Goal: Information Seeking & Learning: Learn about a topic

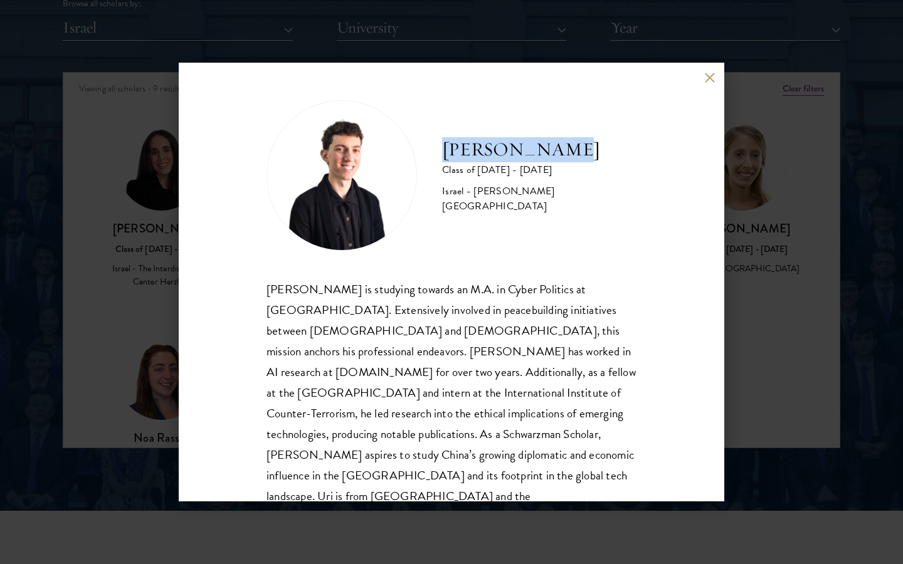
scroll to position [22, 0]
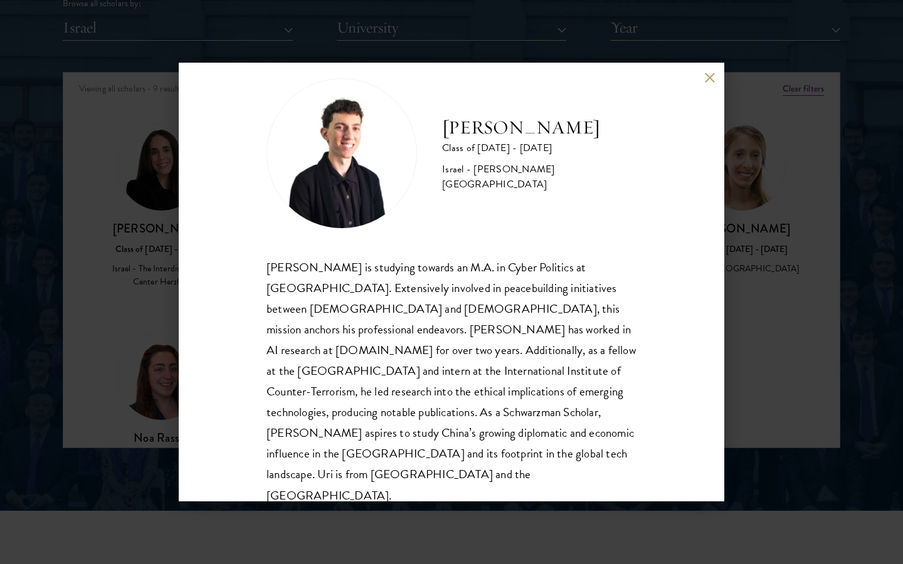
click at [744, 297] on div "[PERSON_NAME] Class of [DATE] - [DATE] Israel - [PERSON_NAME][GEOGRAPHIC_DATA] …" at bounding box center [451, 282] width 903 height 564
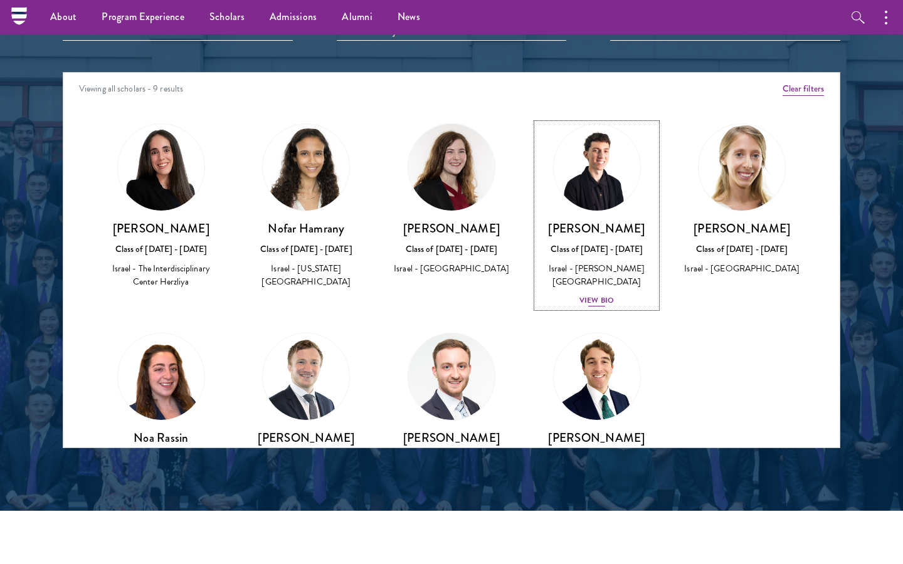
scroll to position [1502, 0]
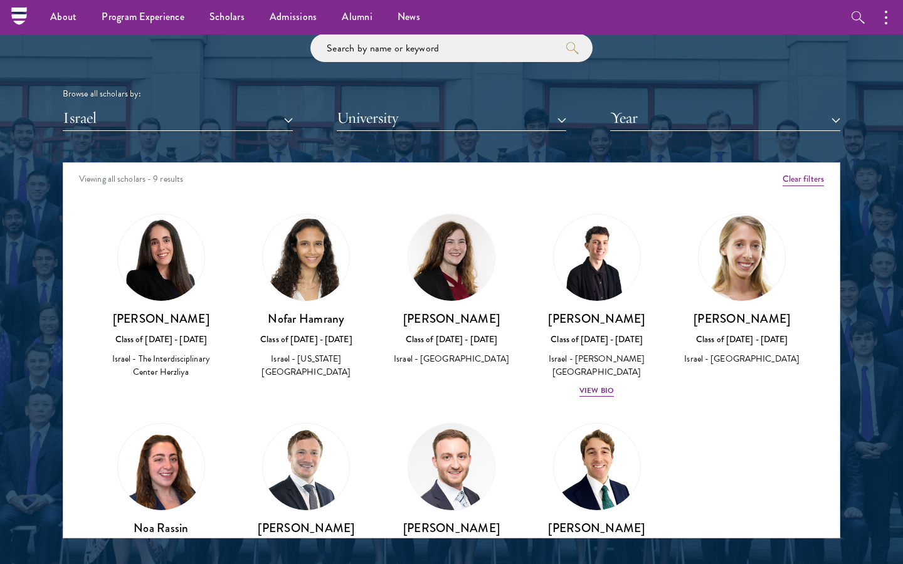
click at [274, 133] on div "Scholar Directory Congratulations and welcome to the Schwarzman Scholars Class …" at bounding box center [452, 220] width 778 height 638
click at [279, 108] on button "Israel" at bounding box center [178, 118] width 230 height 26
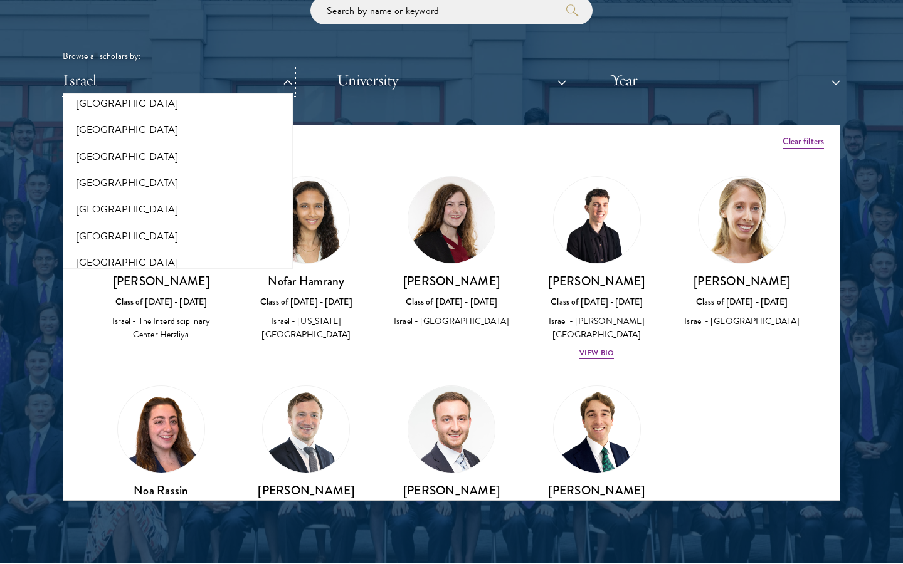
scroll to position [1546, 0]
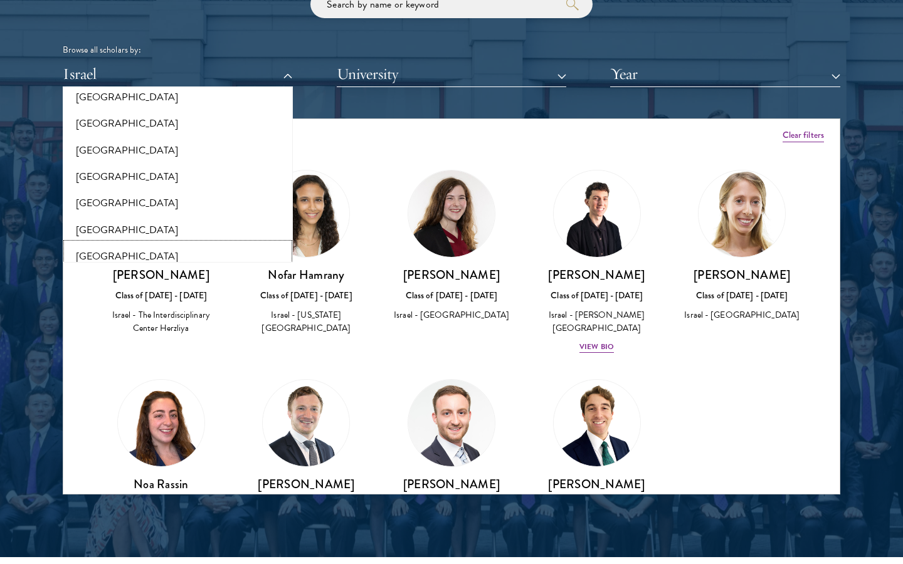
click at [98, 248] on button "[GEOGRAPHIC_DATA]" at bounding box center [177, 256] width 223 height 26
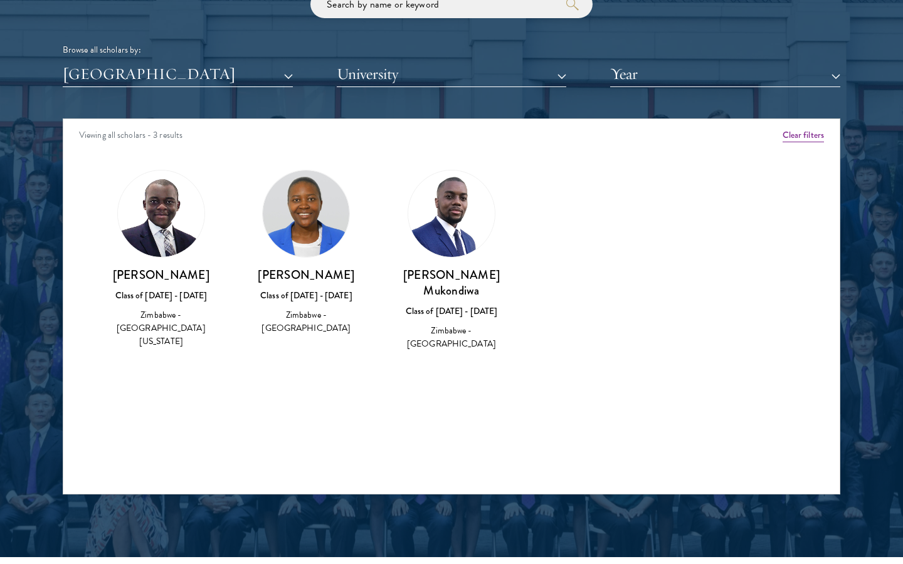
click at [307, 278] on h3 "[PERSON_NAME]" at bounding box center [306, 275] width 120 height 16
click at [223, 78] on button "[GEOGRAPHIC_DATA]" at bounding box center [178, 74] width 230 height 26
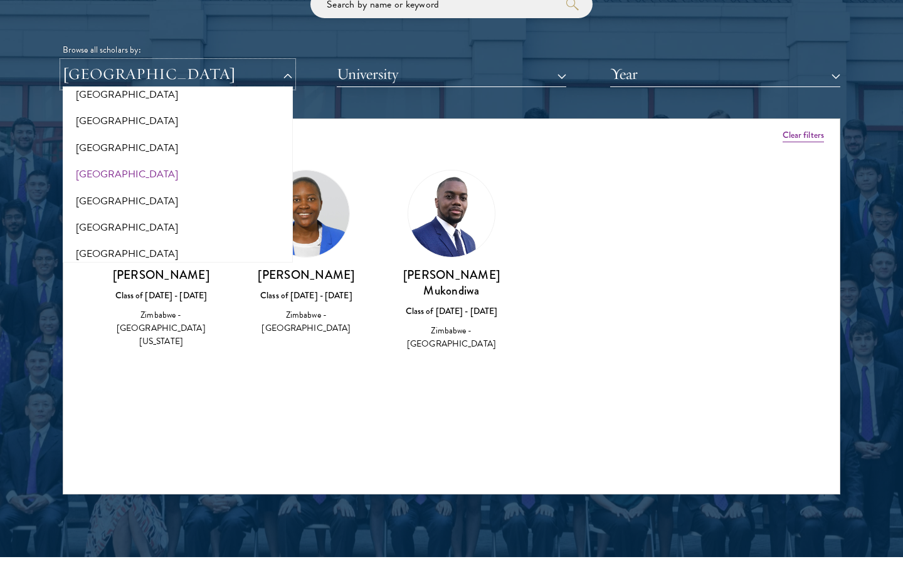
scroll to position [2572, 0]
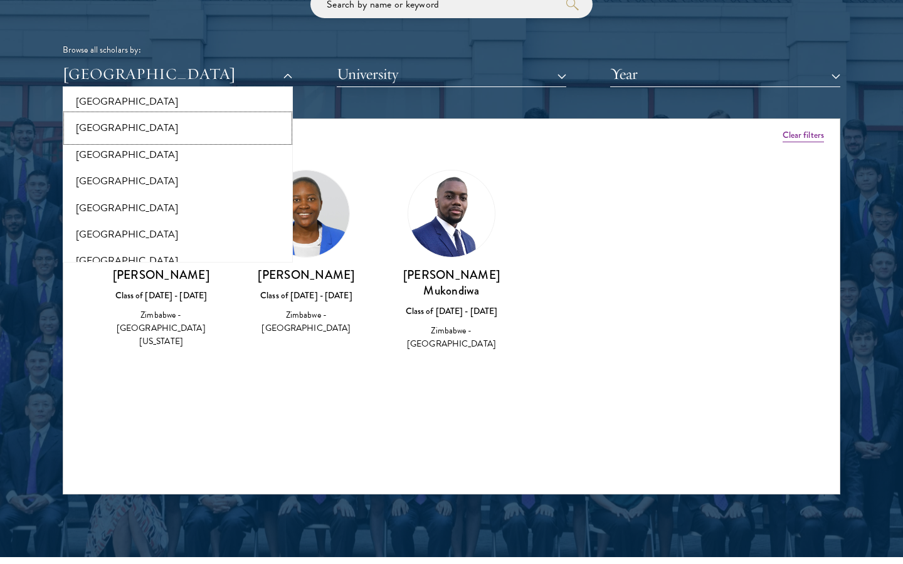
click at [107, 124] on button "[GEOGRAPHIC_DATA]" at bounding box center [177, 128] width 223 height 26
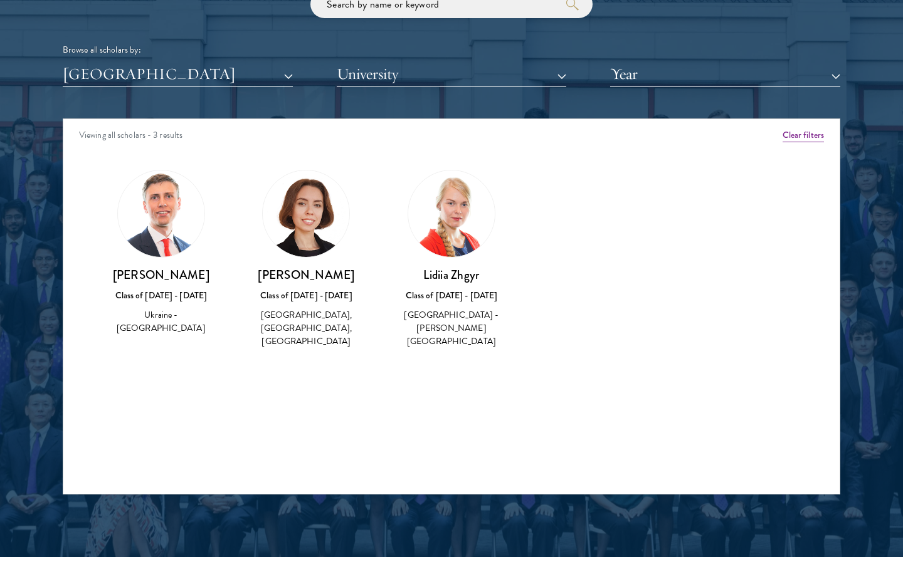
click at [155, 94] on div "Scholar Directory Congratulations and welcome to the Schwarzman Scholars Class …" at bounding box center [452, 176] width 778 height 638
click at [158, 81] on button "[GEOGRAPHIC_DATA]" at bounding box center [178, 74] width 230 height 26
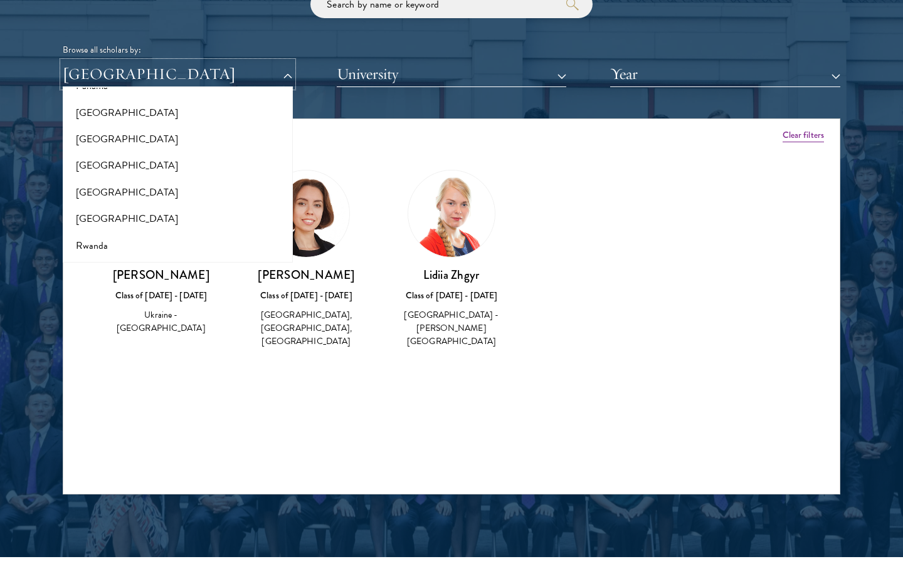
scroll to position [1937, 0]
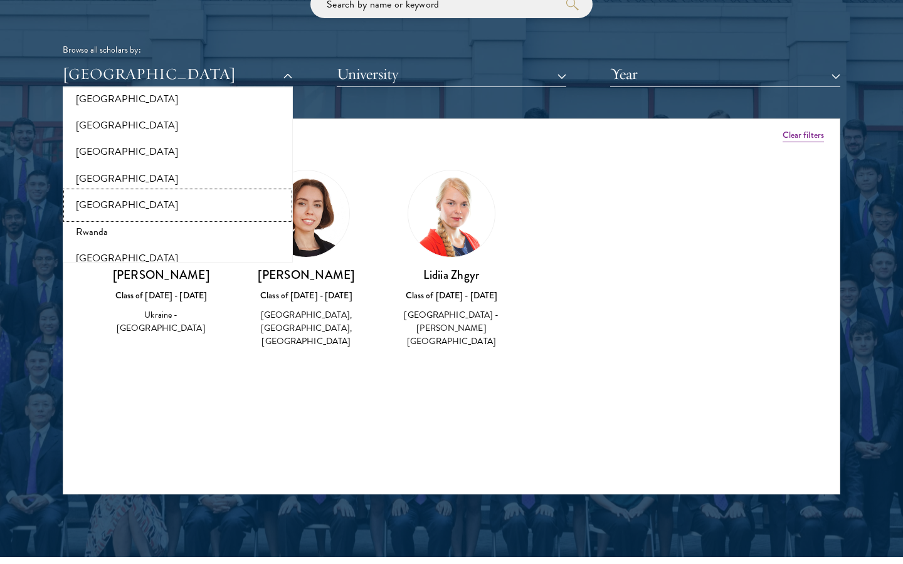
click at [103, 198] on button "[GEOGRAPHIC_DATA]" at bounding box center [177, 205] width 223 height 26
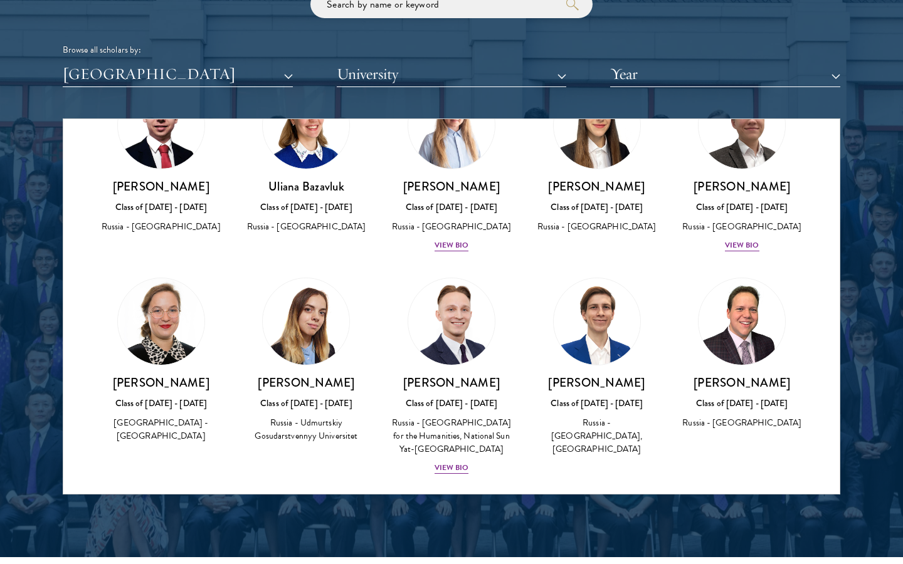
scroll to position [79, 0]
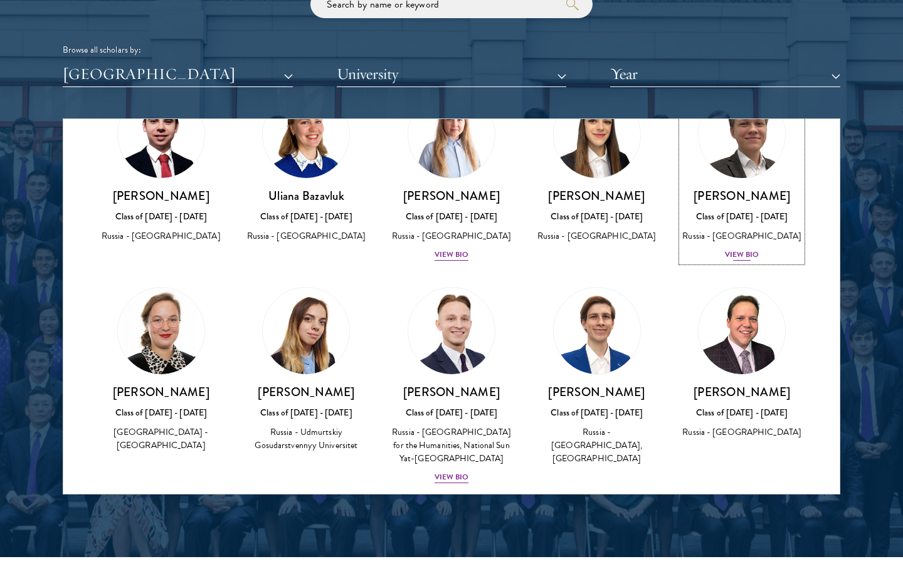
click at [735, 261] on div "View Bio" at bounding box center [742, 255] width 34 height 12
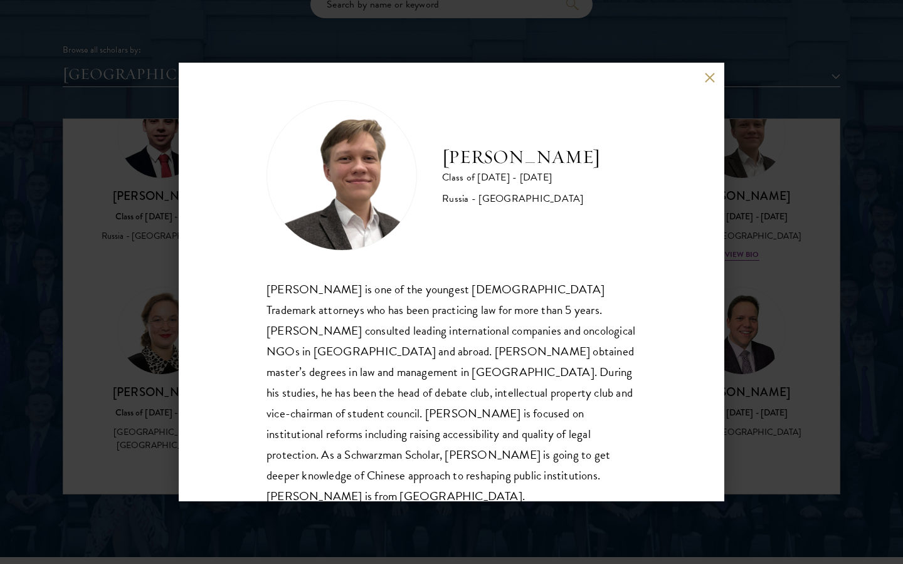
scroll to position [1, 0]
click at [706, 77] on button at bounding box center [709, 77] width 11 height 11
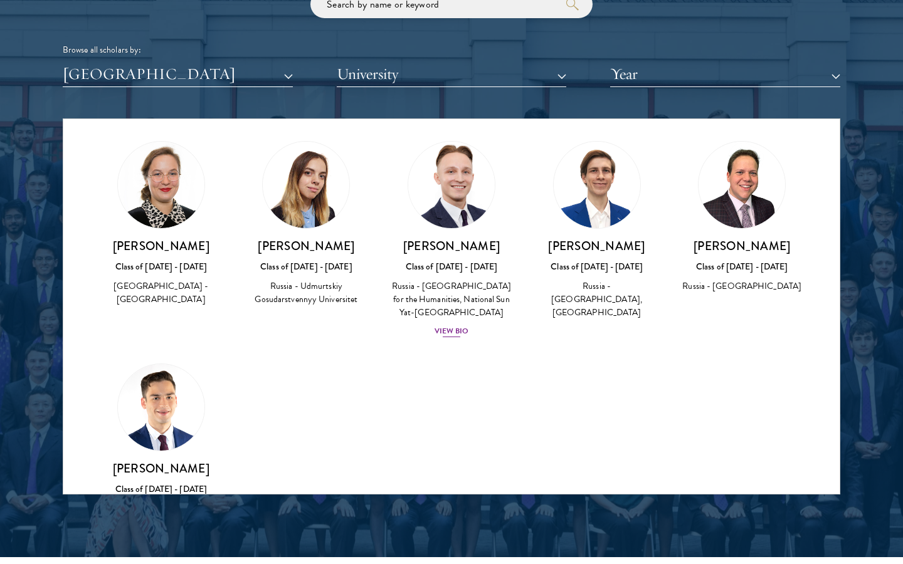
scroll to position [228, 0]
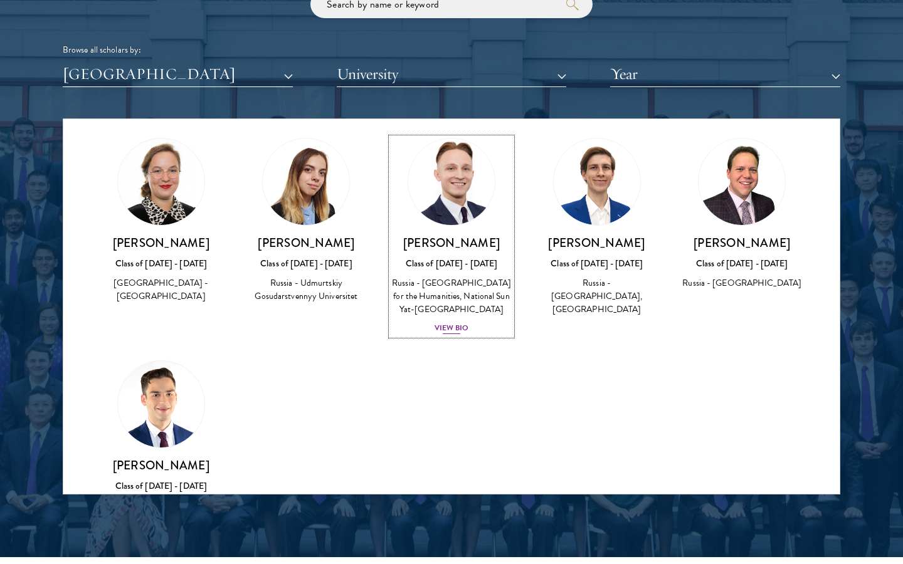
click at [459, 334] on div "View Bio" at bounding box center [452, 328] width 34 height 12
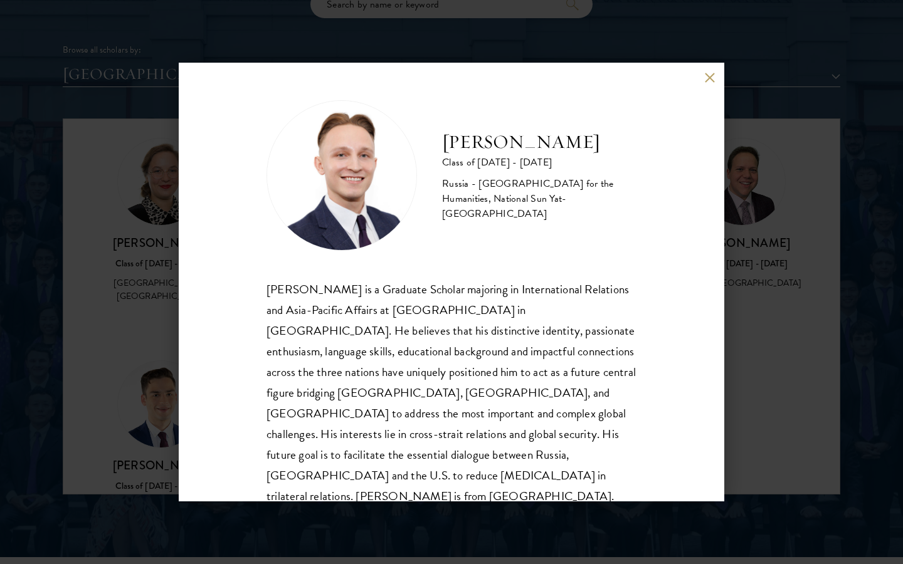
scroll to position [1, 0]
click at [751, 196] on div "[PERSON_NAME] Class of [DATE] - [DATE] [GEOGRAPHIC_DATA] - [GEOGRAPHIC_DATA] fo…" at bounding box center [451, 282] width 903 height 564
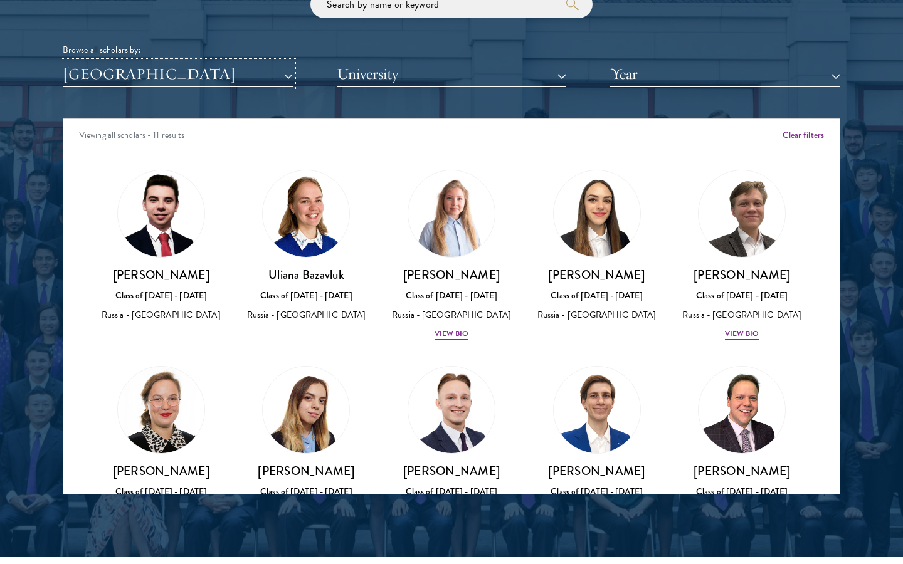
click at [287, 65] on button "[GEOGRAPHIC_DATA]" at bounding box center [178, 74] width 230 height 26
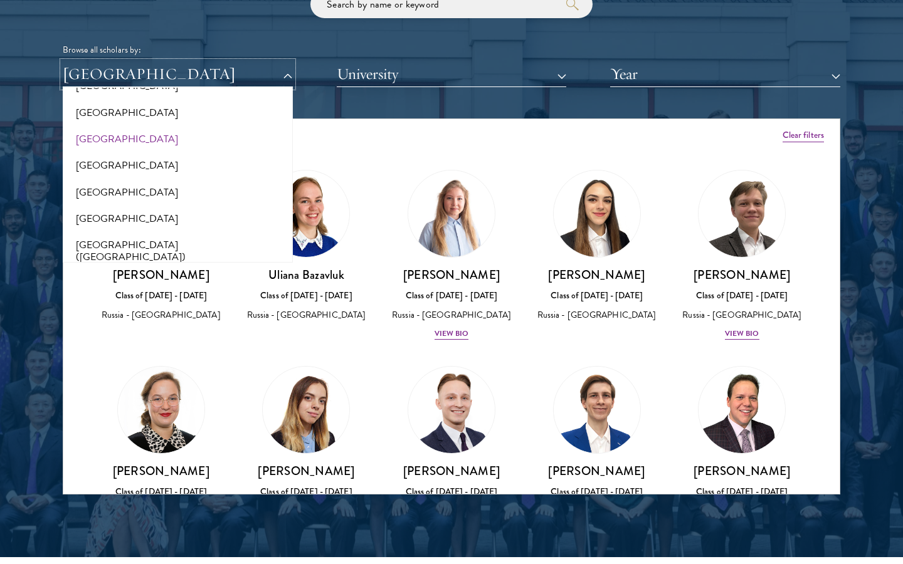
scroll to position [1454, 0]
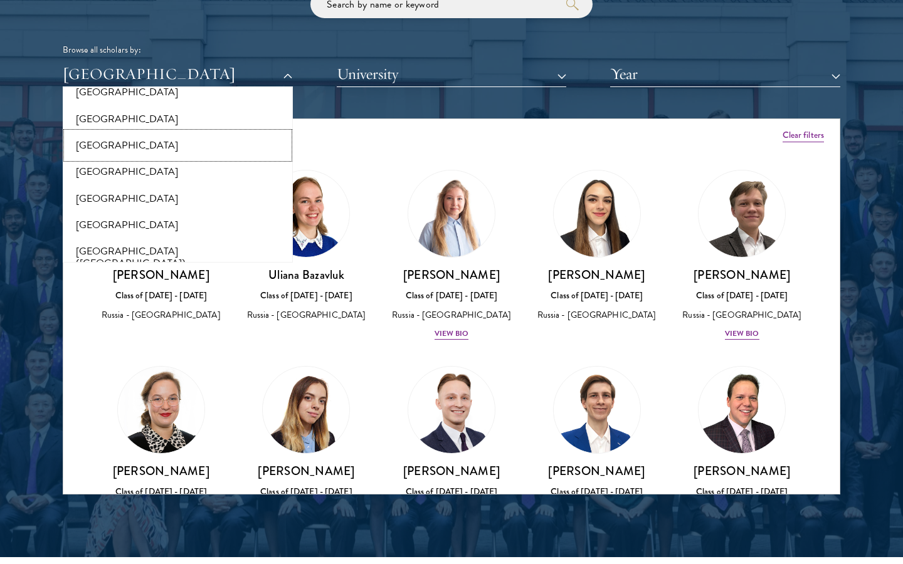
click at [116, 147] on button "[GEOGRAPHIC_DATA]" at bounding box center [177, 145] width 223 height 26
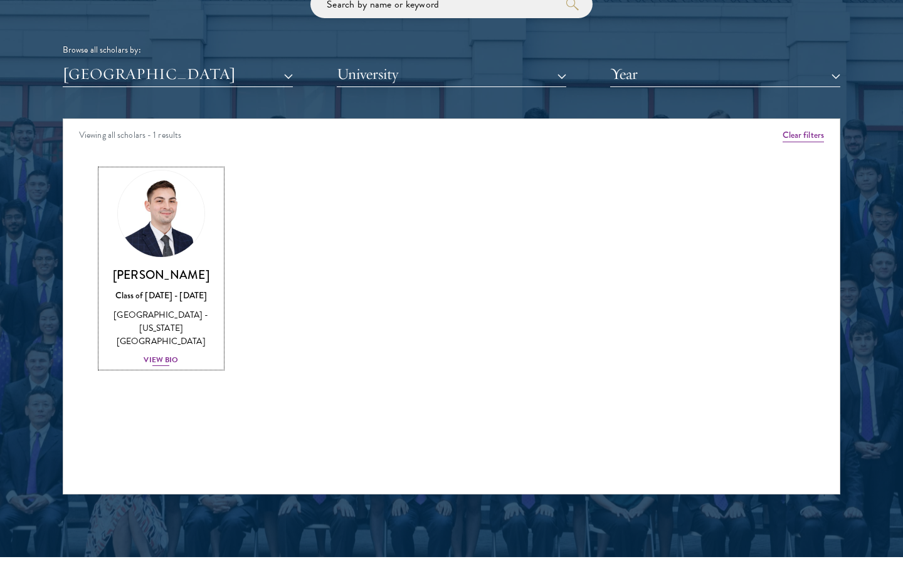
click at [169, 354] on div "View Bio" at bounding box center [161, 360] width 34 height 12
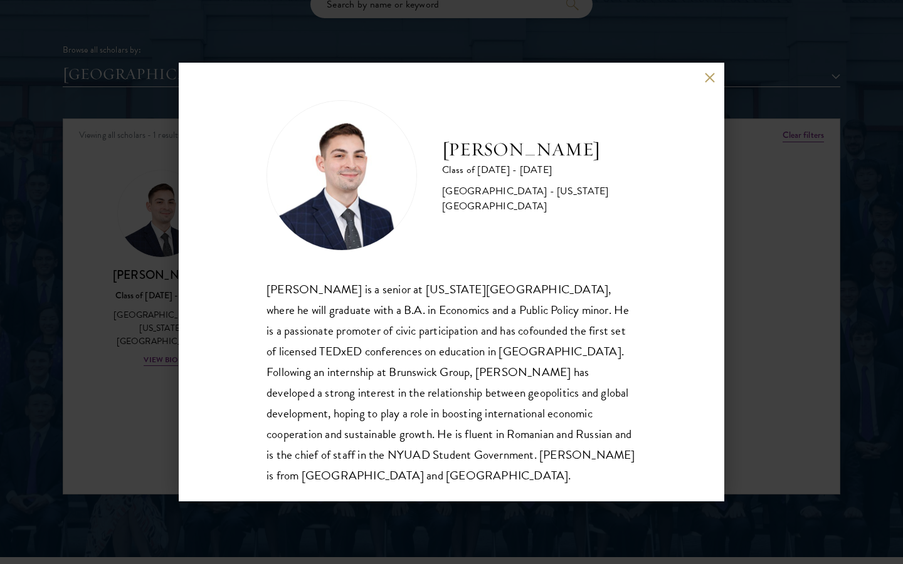
click at [695, 104] on div "[PERSON_NAME] Class of [DATE] - [DATE] [GEOGRAPHIC_DATA] - [US_STATE][GEOGRAPHI…" at bounding box center [452, 282] width 546 height 439
click at [711, 71] on div "[PERSON_NAME] Class of [DATE] - [DATE] [GEOGRAPHIC_DATA] - [US_STATE][GEOGRAPHI…" at bounding box center [452, 282] width 546 height 439
click at [714, 80] on button at bounding box center [709, 77] width 11 height 11
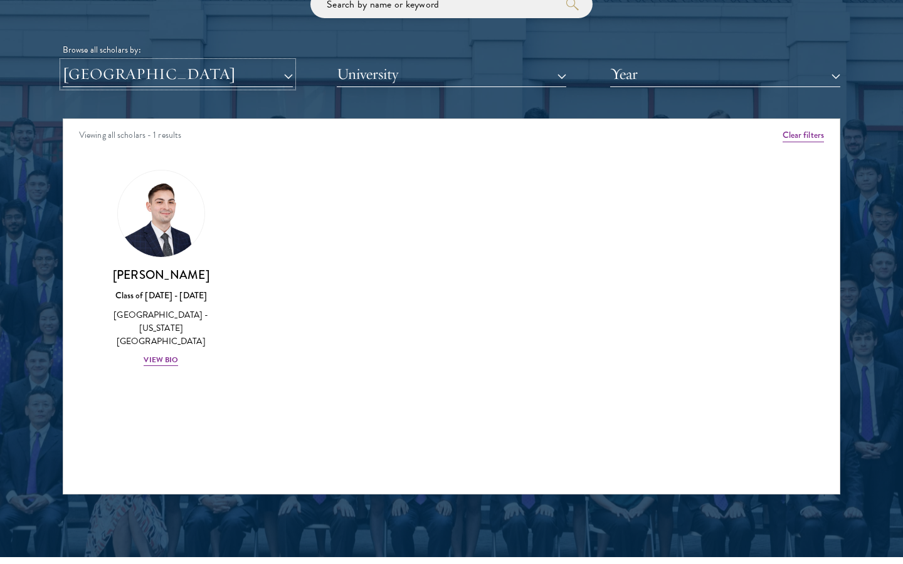
click at [221, 77] on button "[GEOGRAPHIC_DATA]" at bounding box center [178, 74] width 230 height 26
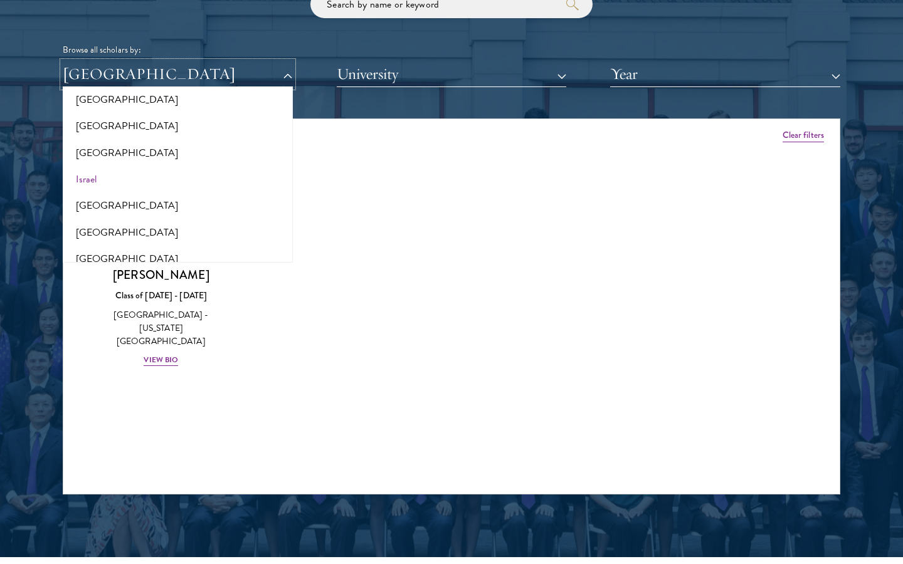
scroll to position [1017, 0]
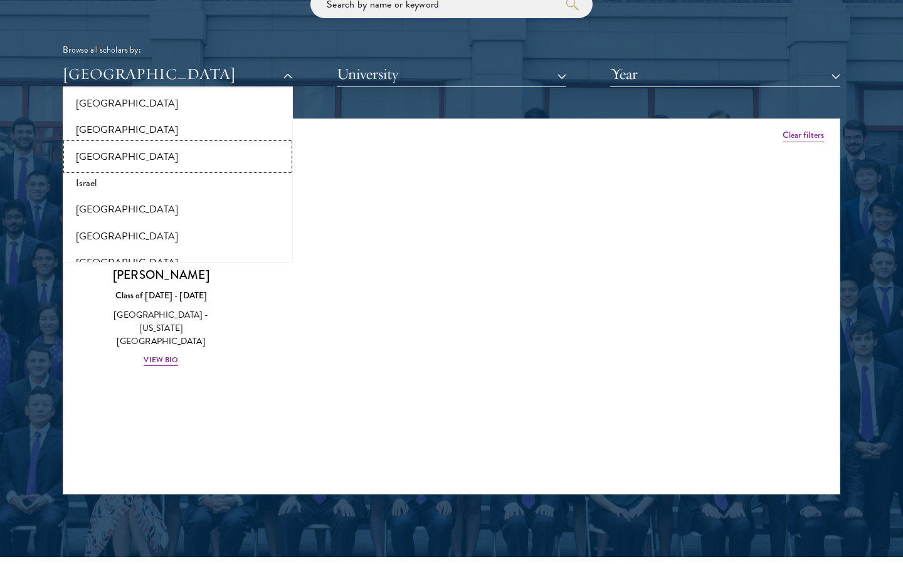
click at [84, 150] on button "[GEOGRAPHIC_DATA]" at bounding box center [177, 157] width 223 height 26
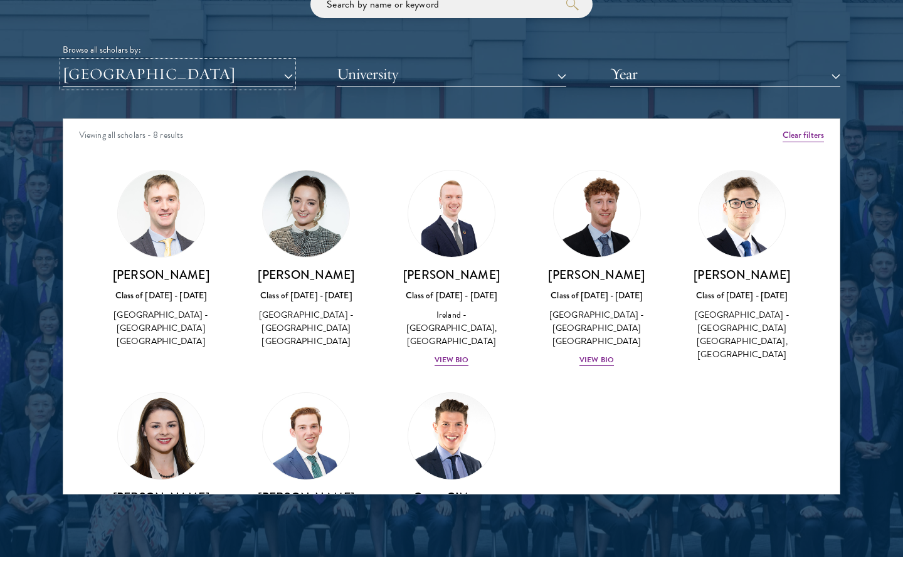
click at [194, 76] on button "[GEOGRAPHIC_DATA]" at bounding box center [178, 74] width 230 height 26
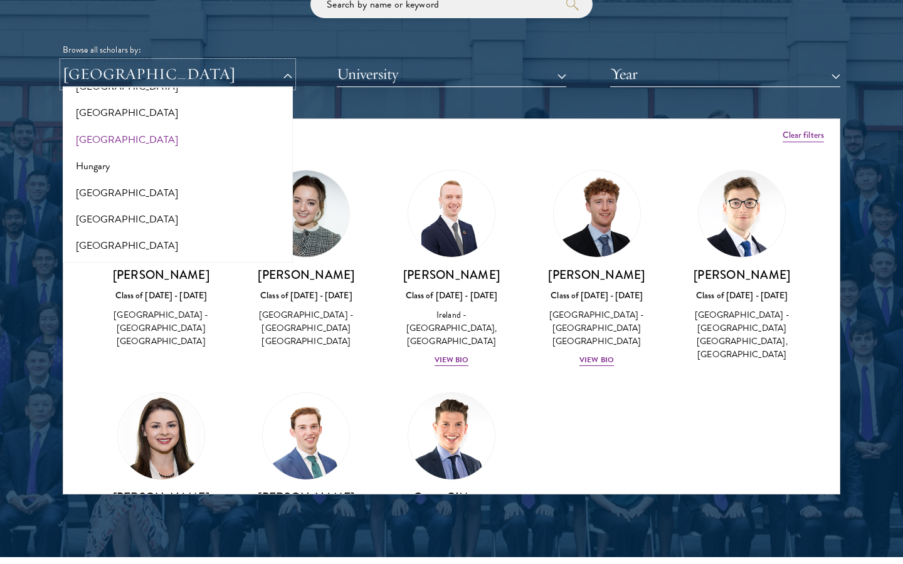
scroll to position [798, 0]
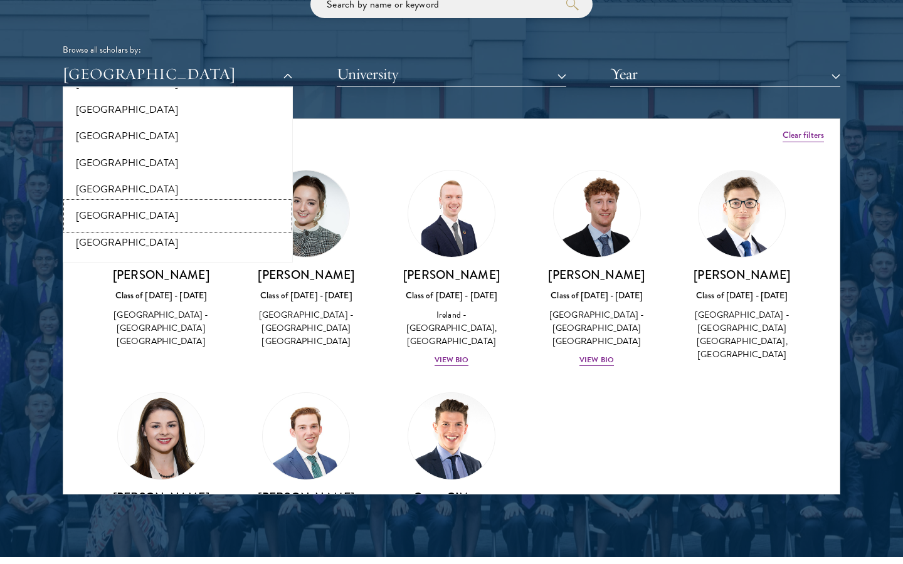
click at [88, 209] on button "[GEOGRAPHIC_DATA]" at bounding box center [177, 216] width 223 height 26
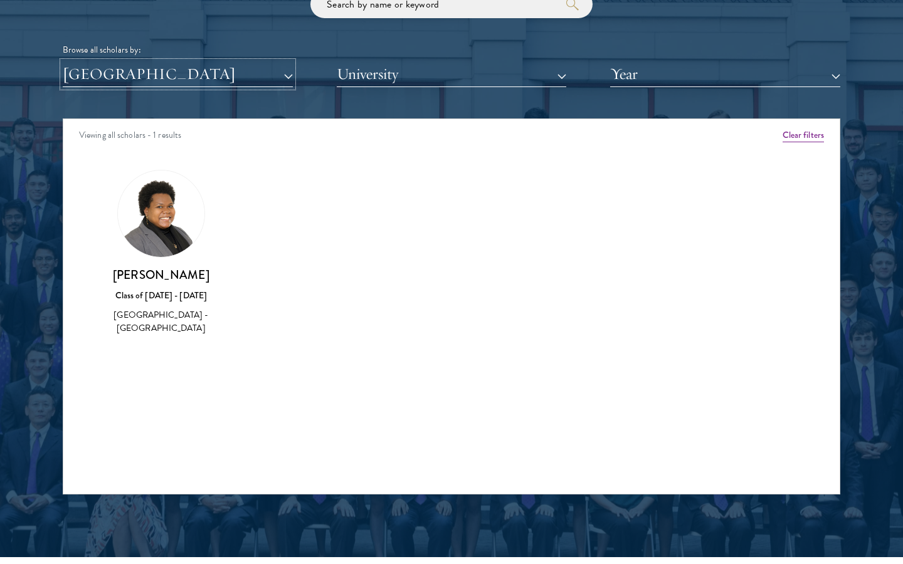
click at [130, 84] on button "[GEOGRAPHIC_DATA]" at bounding box center [178, 74] width 230 height 26
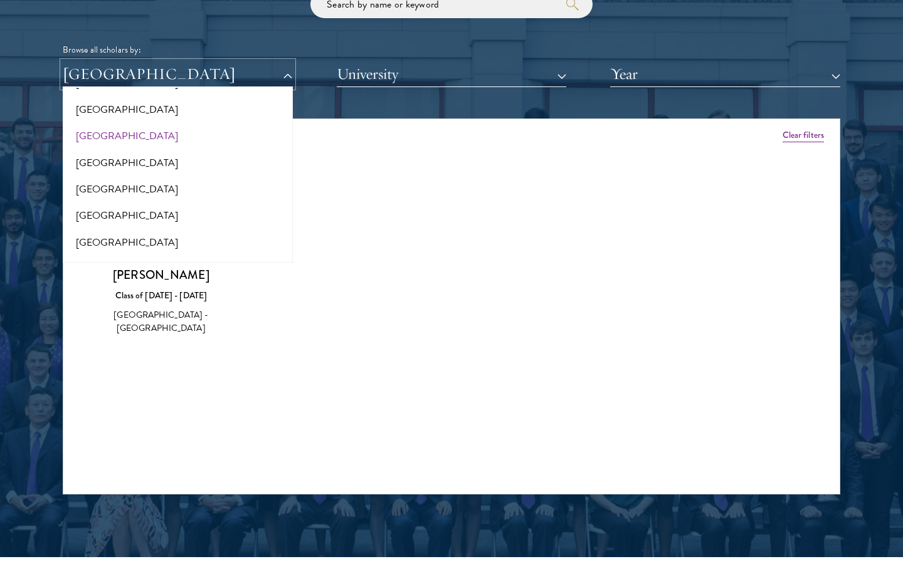
scroll to position [712, 0]
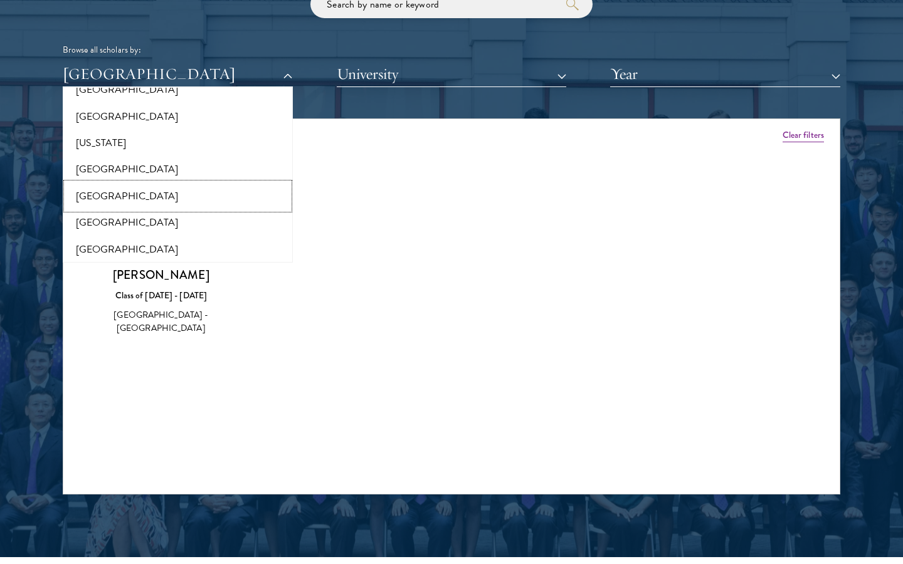
click at [96, 194] on button "[GEOGRAPHIC_DATA]" at bounding box center [177, 196] width 223 height 26
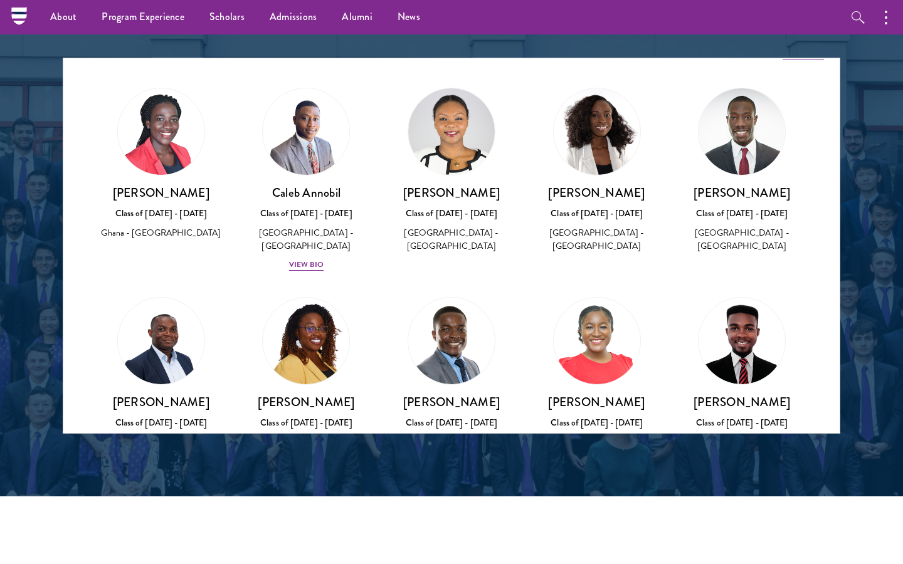
scroll to position [94, 0]
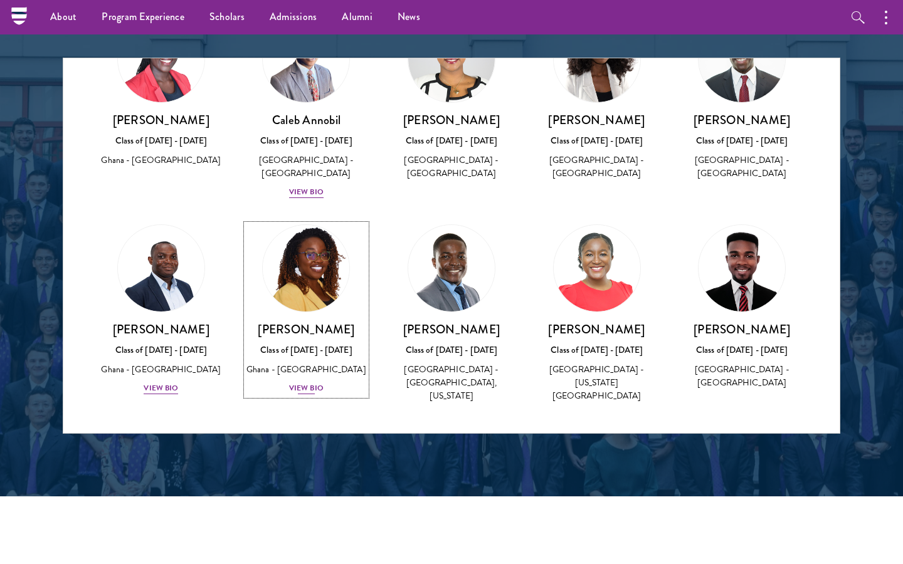
click at [297, 383] on div "View Bio" at bounding box center [306, 389] width 34 height 12
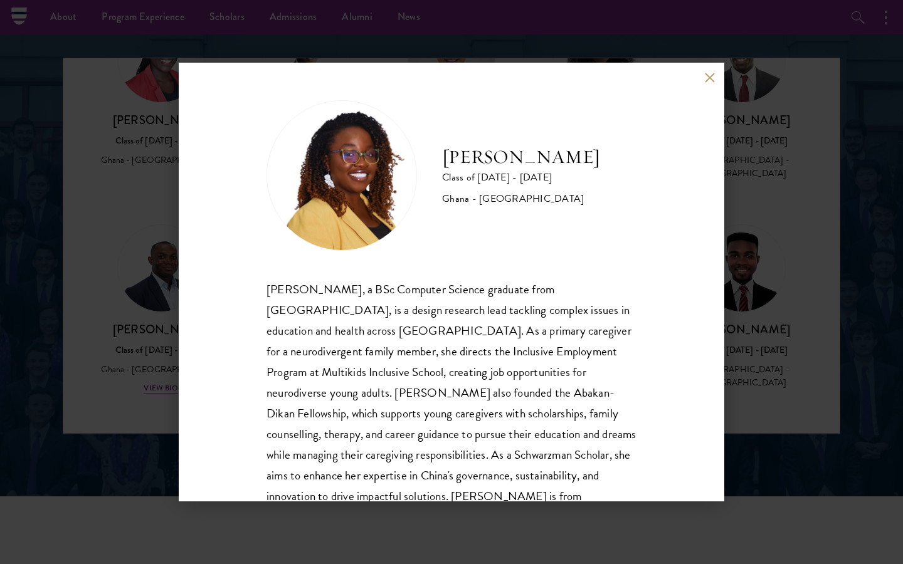
scroll to position [43, 0]
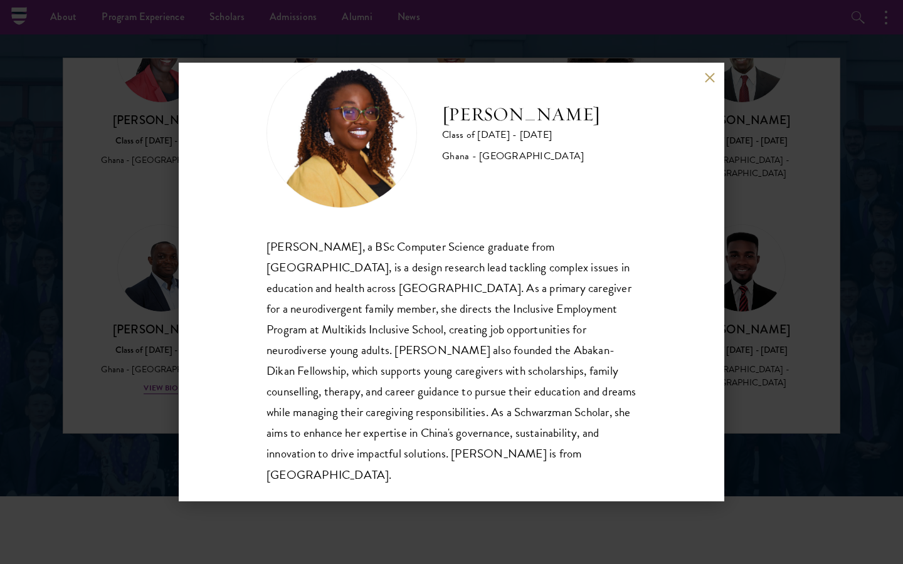
click at [705, 70] on div "[PERSON_NAME] Class of [DATE] - [DATE] Ghana - [GEOGRAPHIC_DATA] [PERSON_NAME],…" at bounding box center [452, 282] width 546 height 439
click at [707, 79] on button at bounding box center [709, 77] width 11 height 11
